Goal: Download file/media

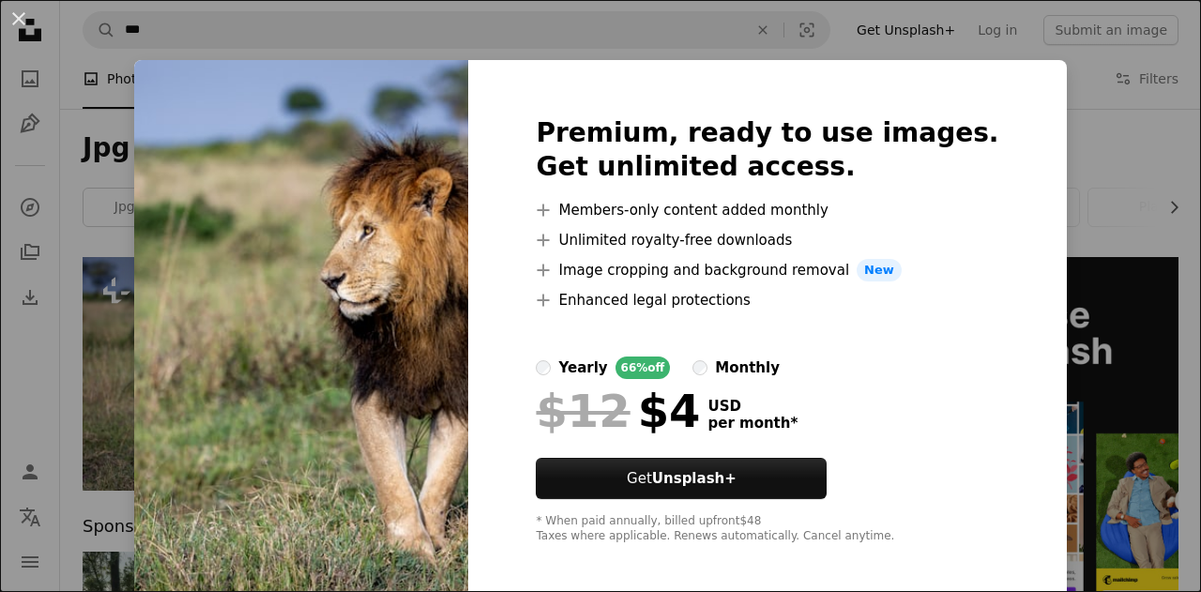
click at [1027, 119] on div "An X shape Premium, ready to use images. Get unlimited access. A plus sign Memb…" at bounding box center [600, 296] width 1201 height 592
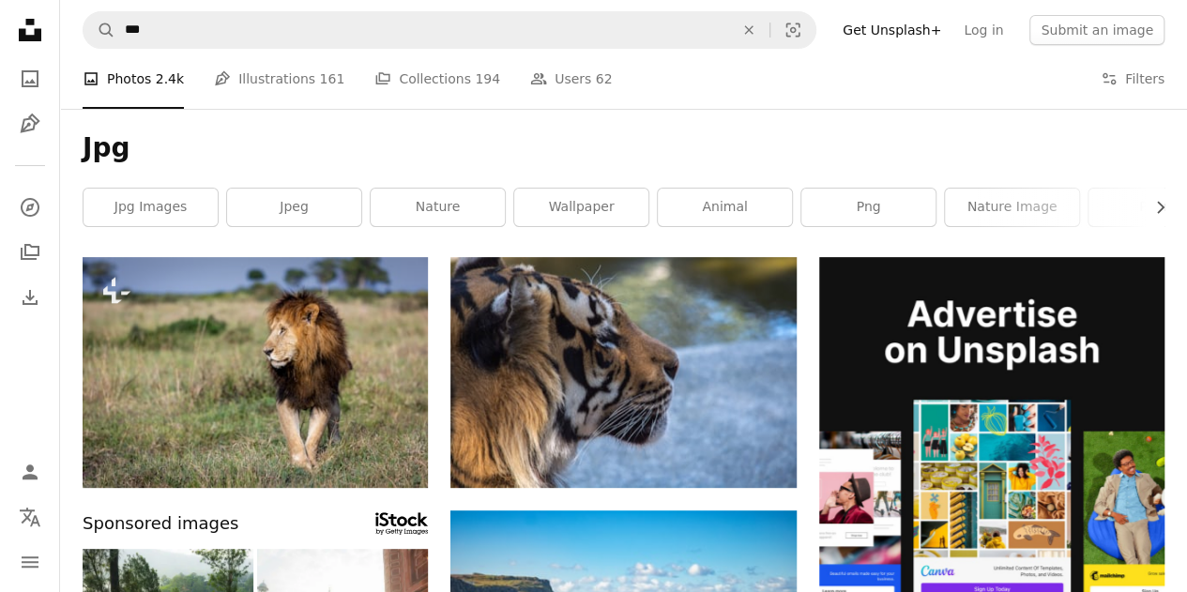
click at [345, 112] on div "Jpg Chevron right jpg images jpeg nature wallpaper animal png nature image plan…" at bounding box center [623, 183] width 1127 height 148
click at [26, 34] on icon "Unsplash logo Unsplash Home" at bounding box center [30, 30] width 38 height 38
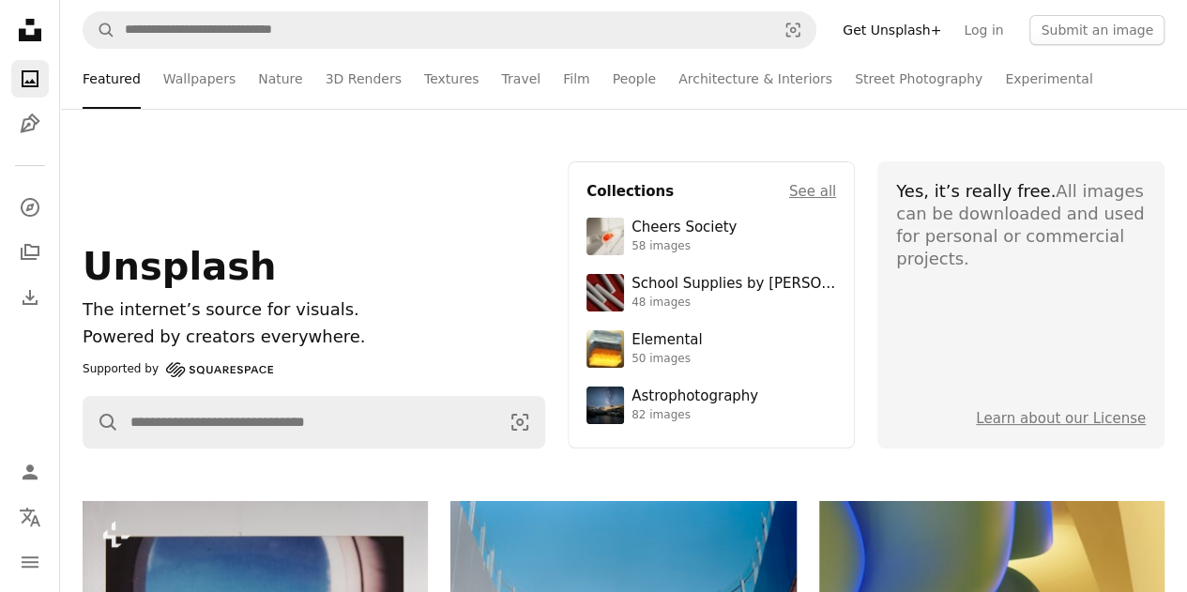
click at [26, 34] on icon "Unsplash logo Unsplash Home" at bounding box center [30, 30] width 38 height 38
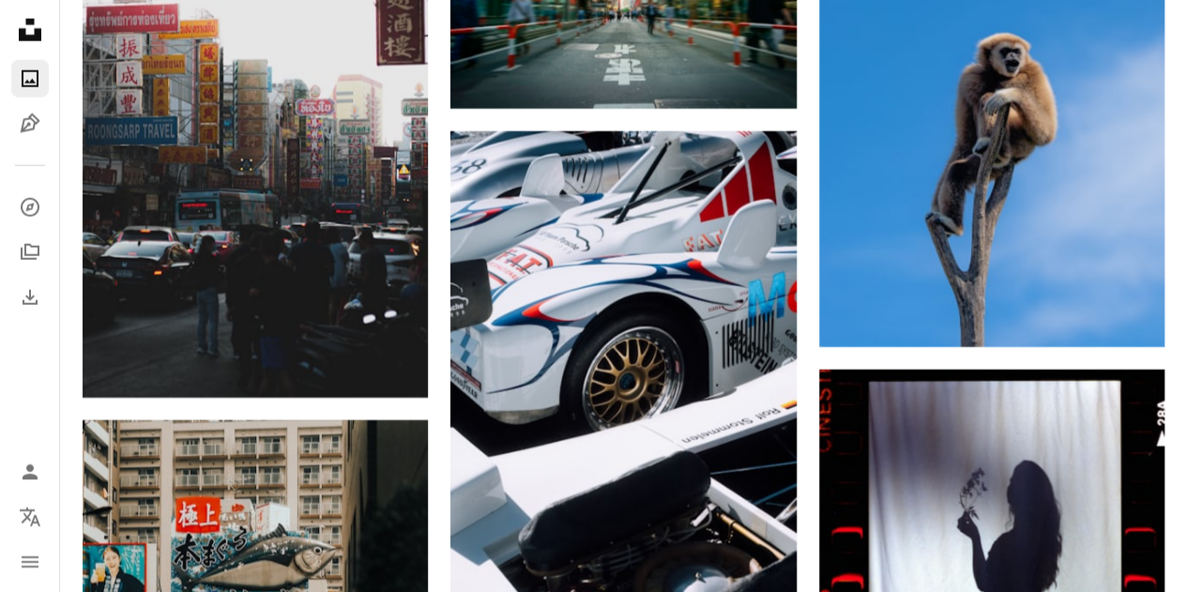
scroll to position [24559, 0]
